Goal: Transaction & Acquisition: Purchase product/service

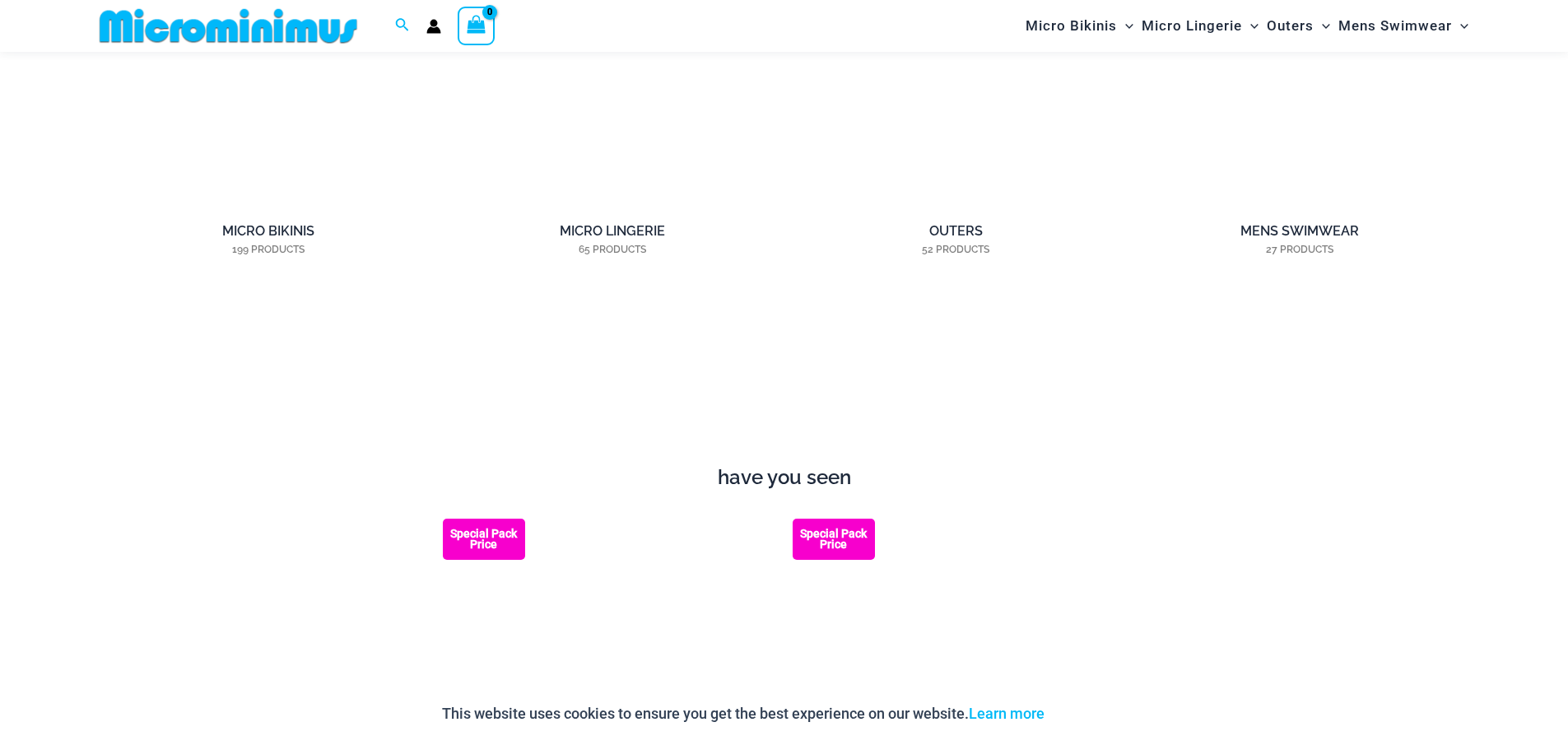
scroll to position [1797, 0]
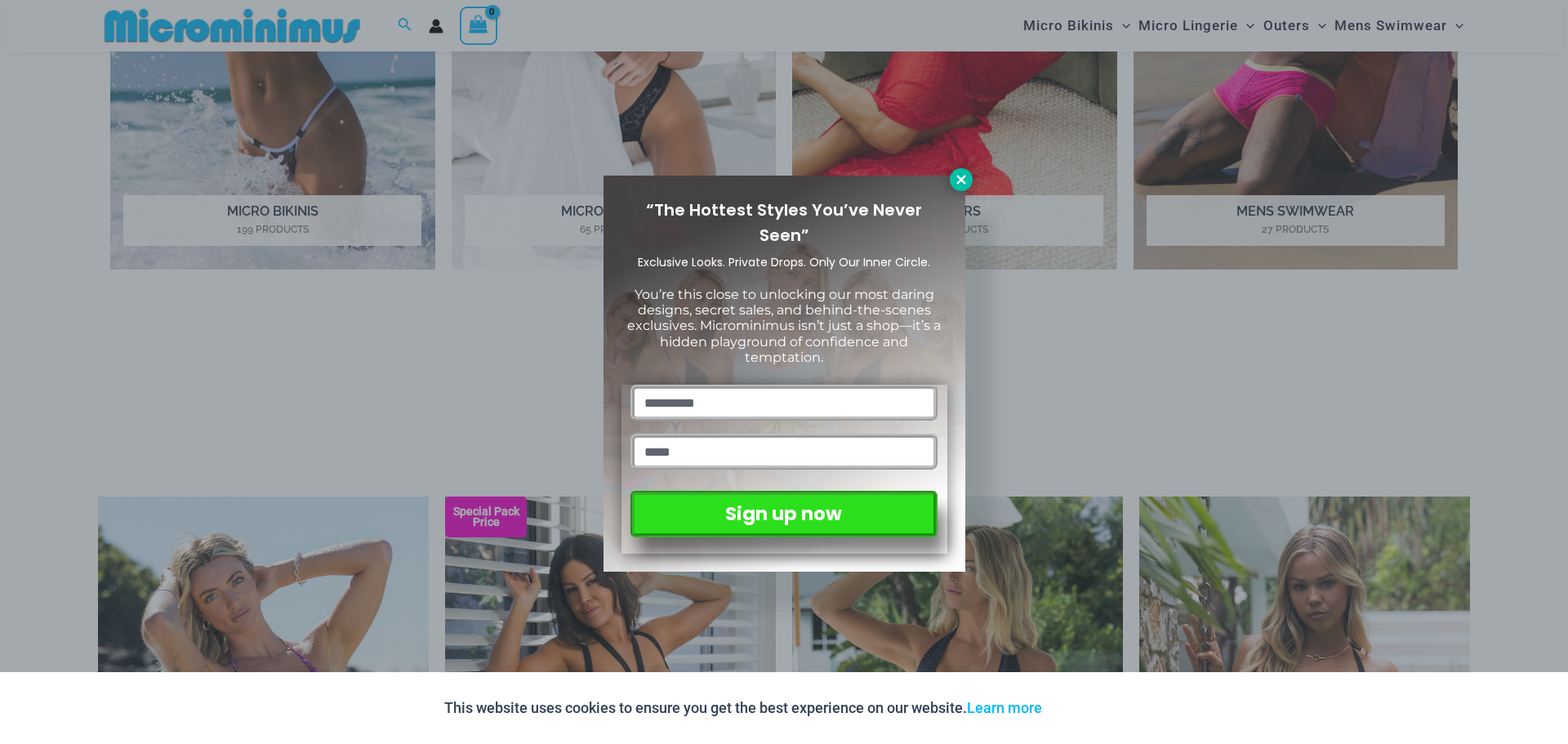
click at [960, 181] on icon at bounding box center [961, 179] width 9 height 9
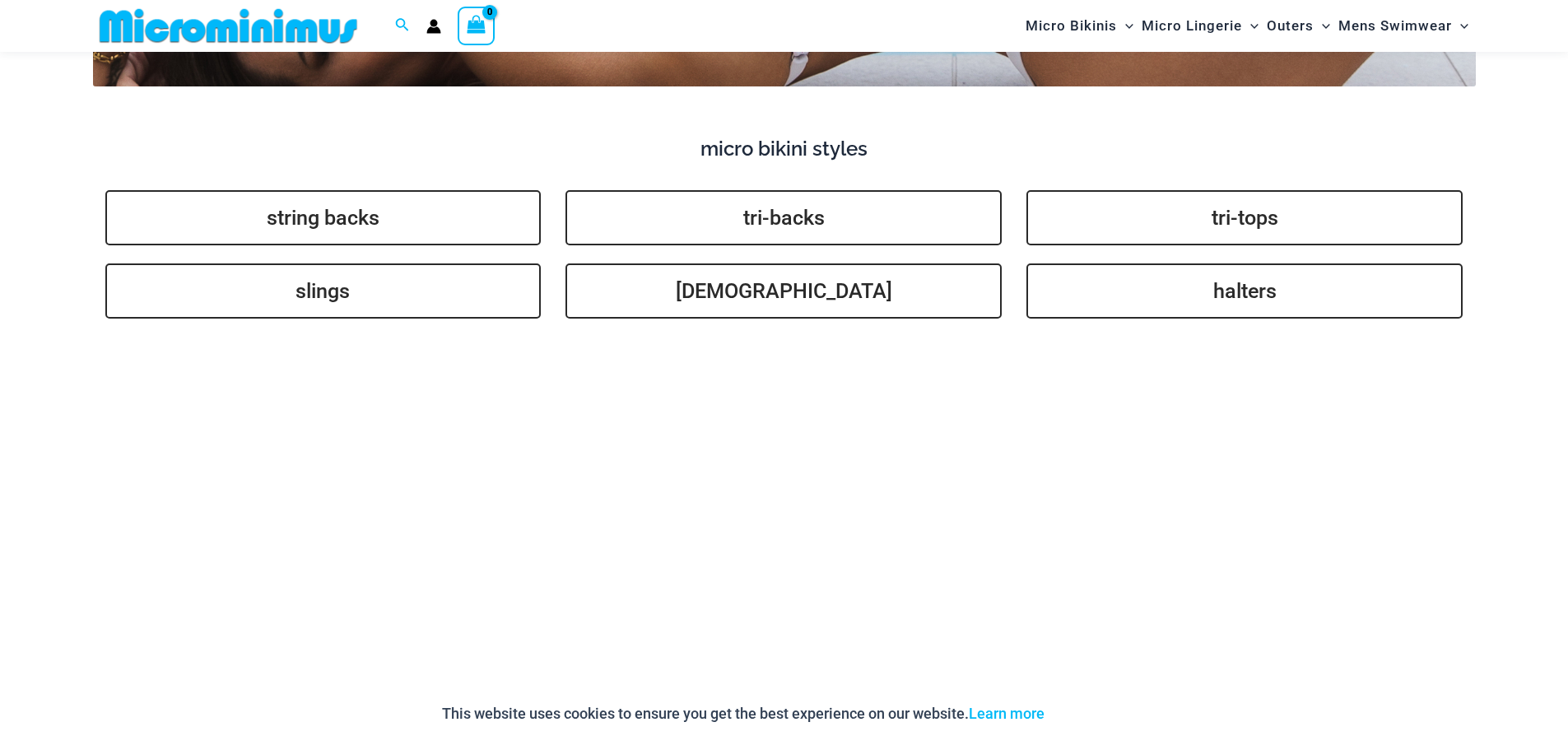
scroll to position [3444, 0]
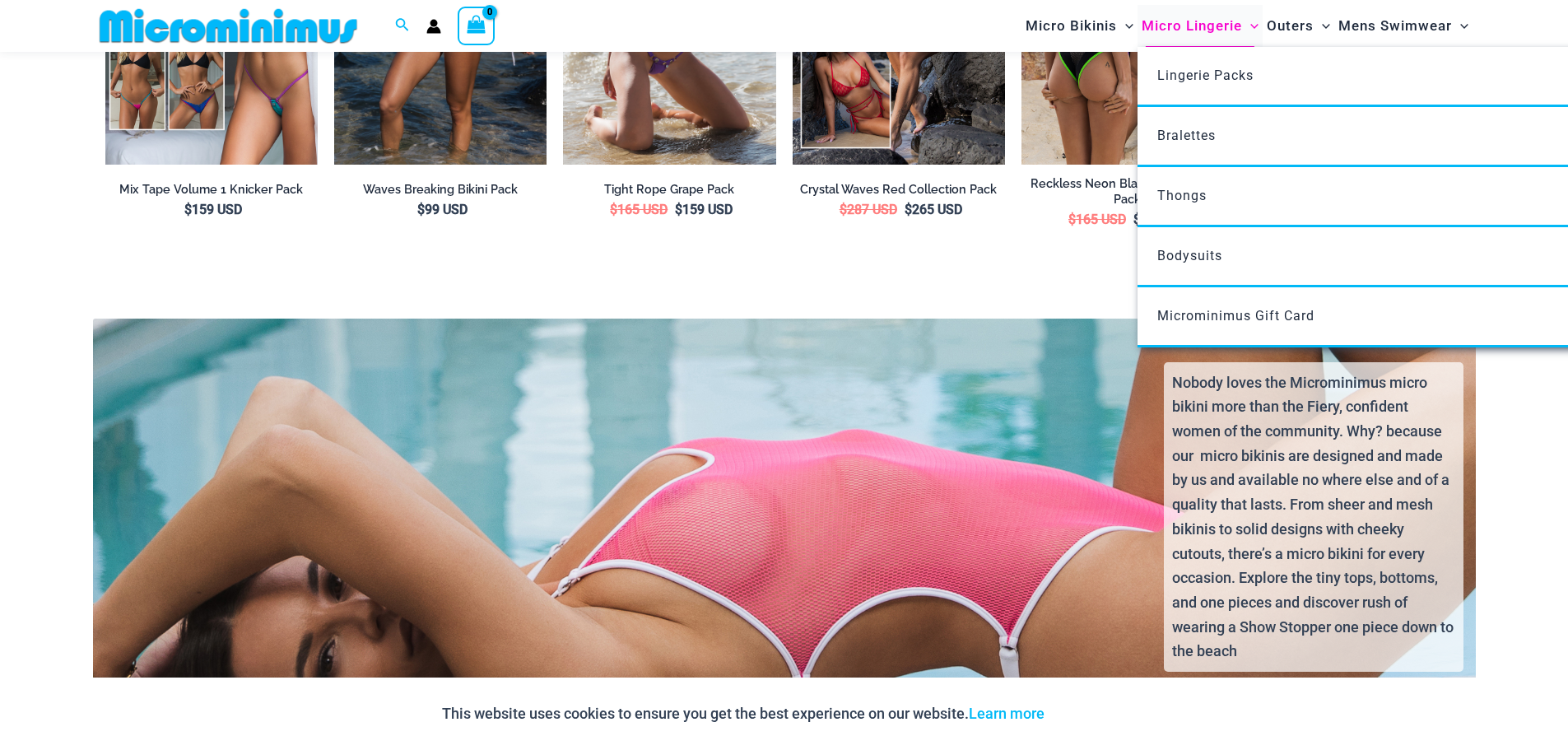
click at [1207, 25] on span "Micro Lingerie" at bounding box center [1191, 25] width 100 height 42
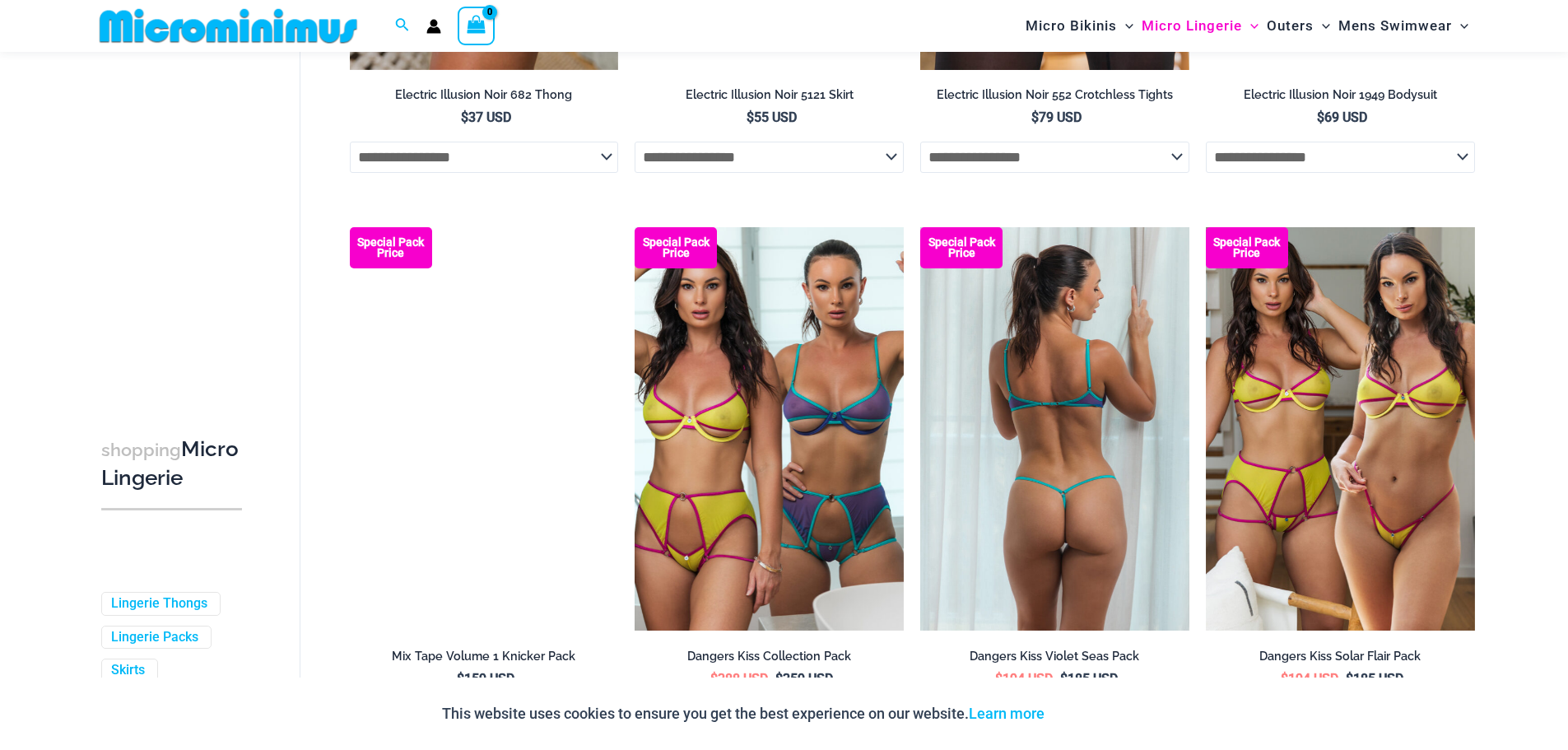
scroll to position [3945, 0]
